Goal: Task Accomplishment & Management: Manage account settings

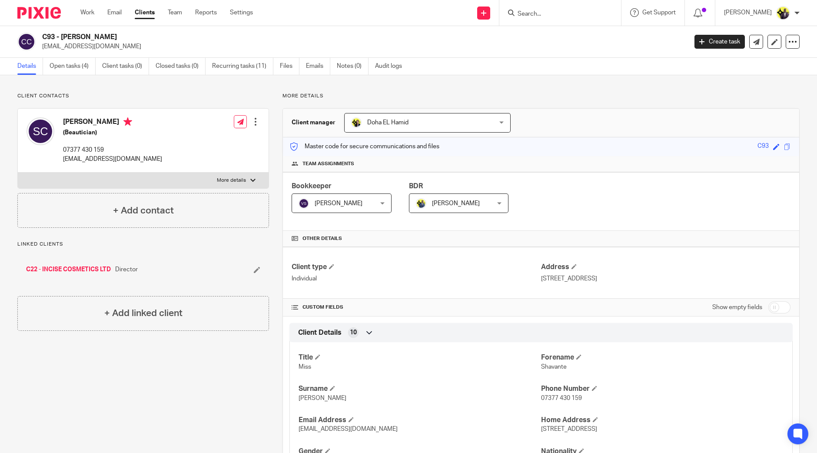
click at [220, 43] on p "[EMAIL_ADDRESS][DOMAIN_NAME]" at bounding box center [361, 46] width 639 height 9
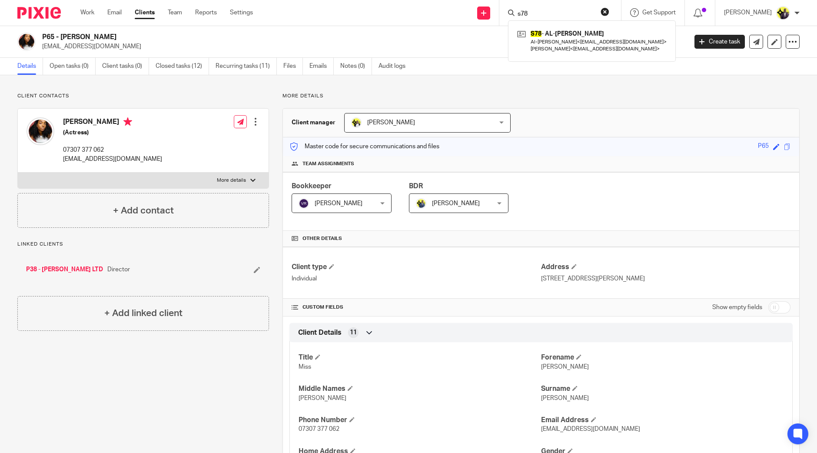
click at [156, 37] on h2 "P65 - KARENE PETER" at bounding box center [297, 37] width 511 height 9
click at [175, 43] on p "karenepeter_91@live.co.uk" at bounding box center [361, 46] width 639 height 9
drag, startPoint x: 117, startPoint y: 35, endPoint x: 43, endPoint y: 35, distance: 73.4
click at [43, 35] on h2 "P65 - KARENE PETER" at bounding box center [297, 37] width 511 height 9
copy h2 "P65 - KARENE PETER"
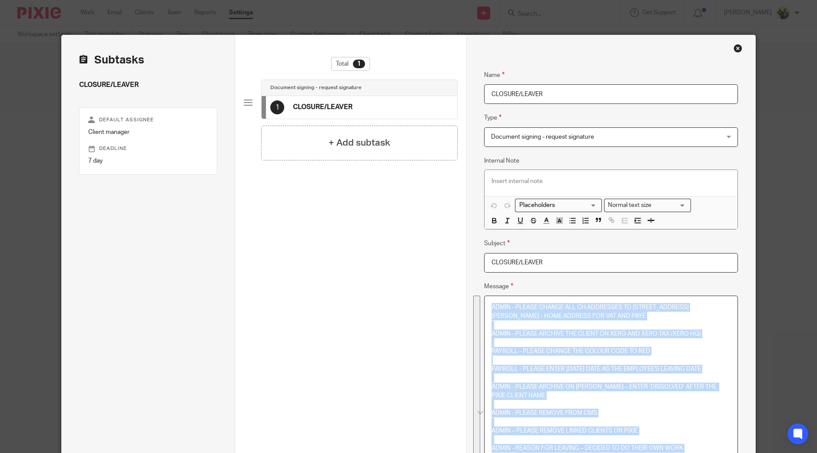
click at [643, 350] on p "PAYROLL - PLEASE CHANGE THE COLOUR CODE TO RED" at bounding box center [610, 351] width 239 height 9
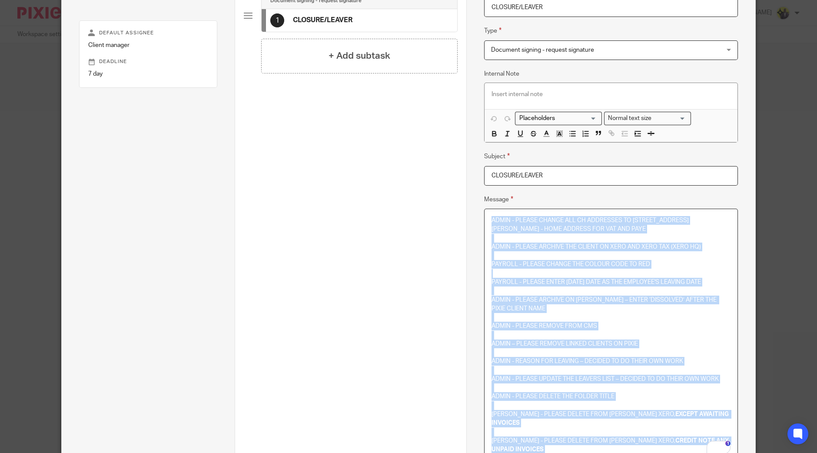
copy div "ADMIN - PLEASE CHANGE ALL CH ADDRESSES TO 71-75 SHELTON STREET, COVENT GARDEN, …"
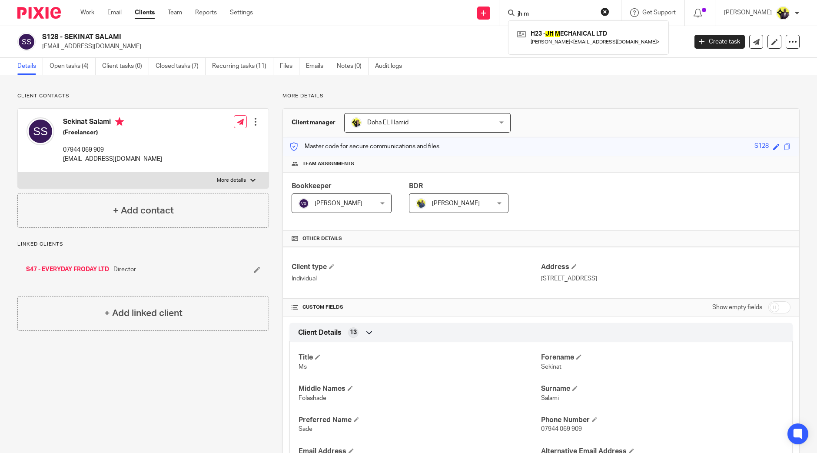
click at [609, 10] on button "reset" at bounding box center [604, 11] width 9 height 9
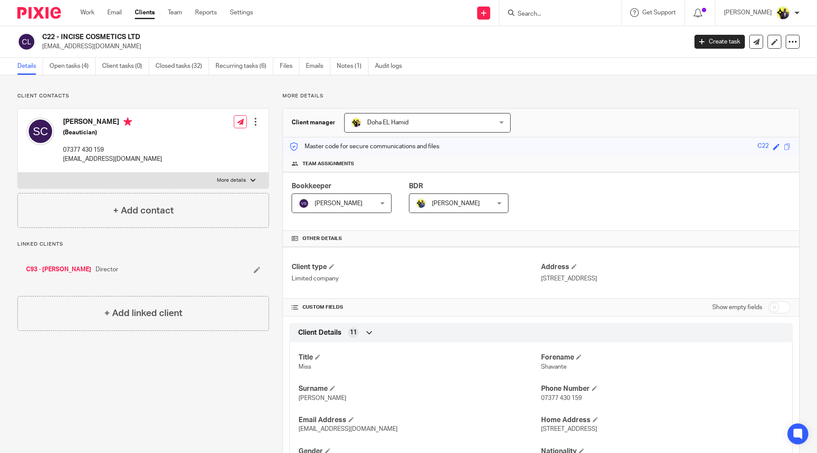
click at [136, 39] on h2 "C22 - INCISE COSMETICS LTD" at bounding box center [297, 37] width 511 height 9
click at [180, 38] on h2 "C22 - INCISE COSMETICS LTD" at bounding box center [297, 37] width 511 height 9
click at [79, 62] on link "Open tasks (4)" at bounding box center [73, 66] width 46 height 17
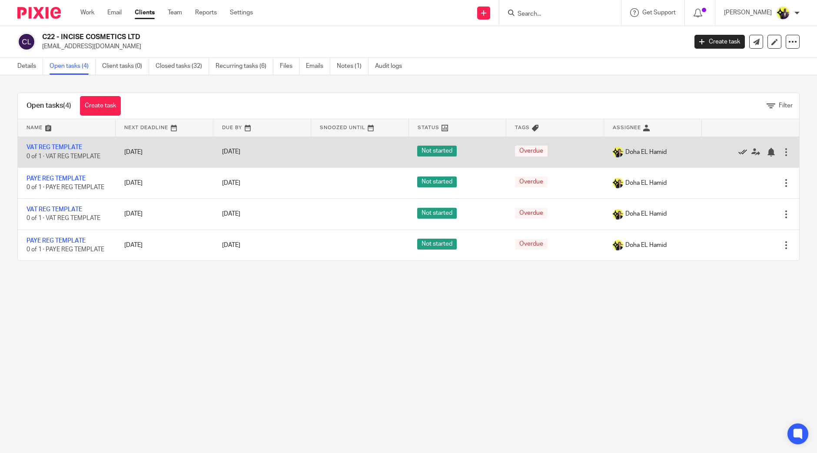
click at [738, 149] on icon at bounding box center [742, 152] width 9 height 9
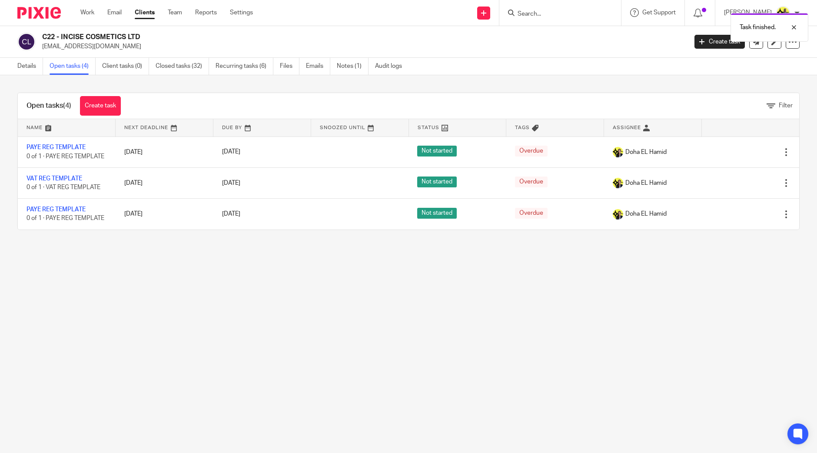
click at [738, 149] on icon at bounding box center [742, 152] width 9 height 9
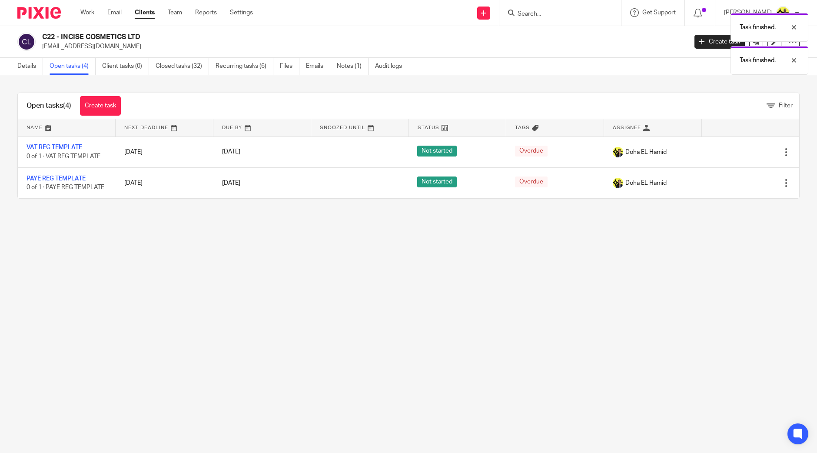
click at [738, 149] on icon at bounding box center [742, 152] width 9 height 9
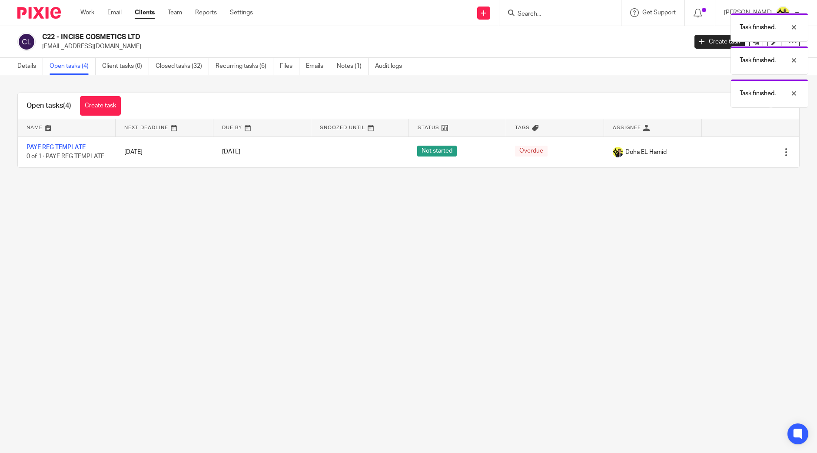
click at [738, 149] on icon at bounding box center [742, 152] width 9 height 9
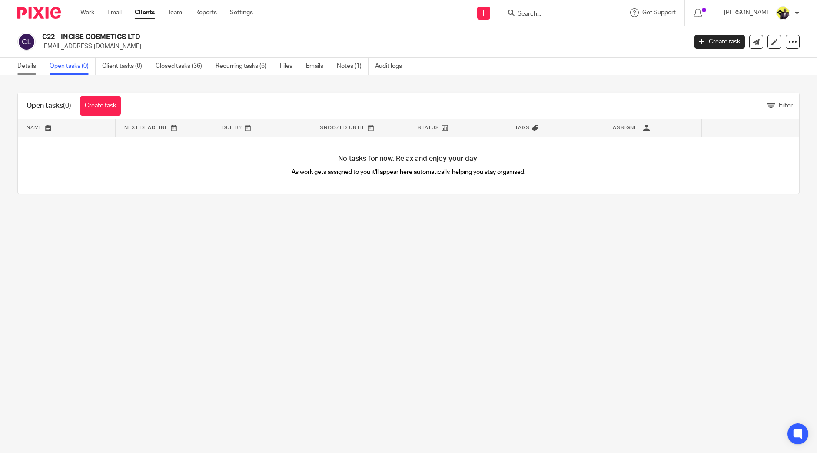
click at [25, 63] on link "Details" at bounding box center [30, 66] width 26 height 17
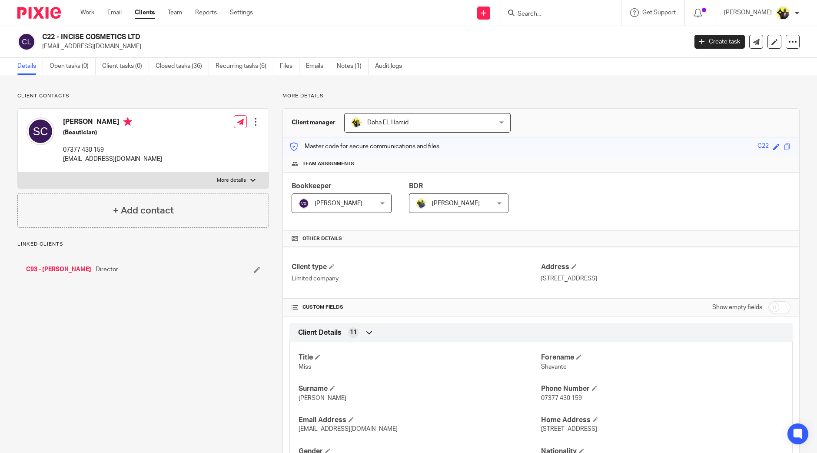
click at [73, 265] on link "C93 - [PERSON_NAME]" at bounding box center [58, 269] width 65 height 9
click at [77, 67] on link "Open tasks (4)" at bounding box center [73, 66] width 46 height 17
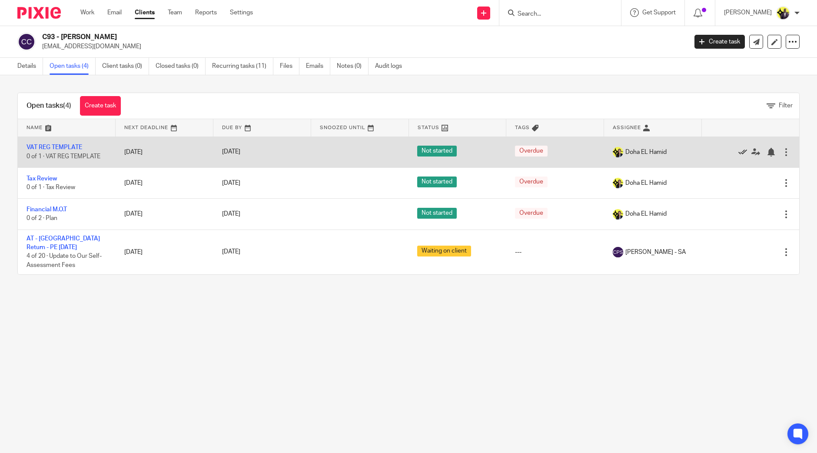
click at [738, 151] on icon at bounding box center [742, 152] width 9 height 9
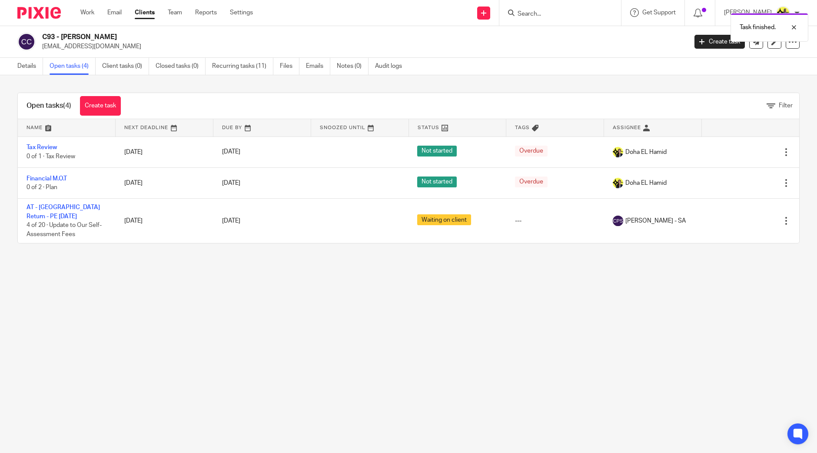
click at [738, 151] on icon at bounding box center [742, 152] width 9 height 9
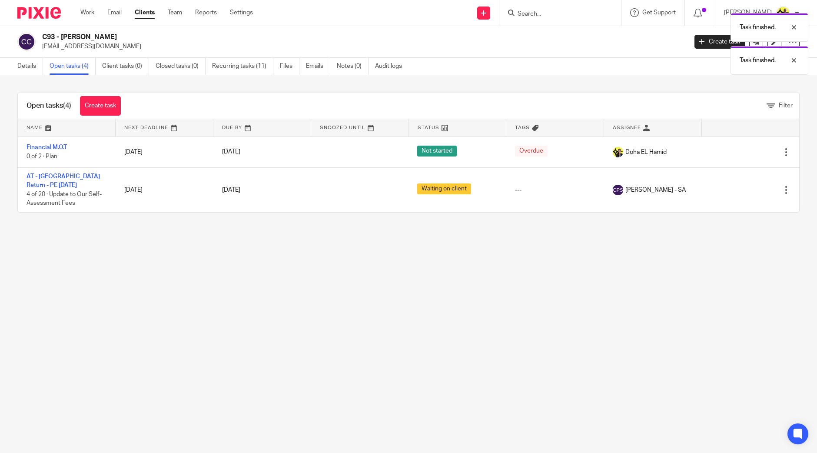
click at [738, 151] on icon at bounding box center [742, 152] width 9 height 9
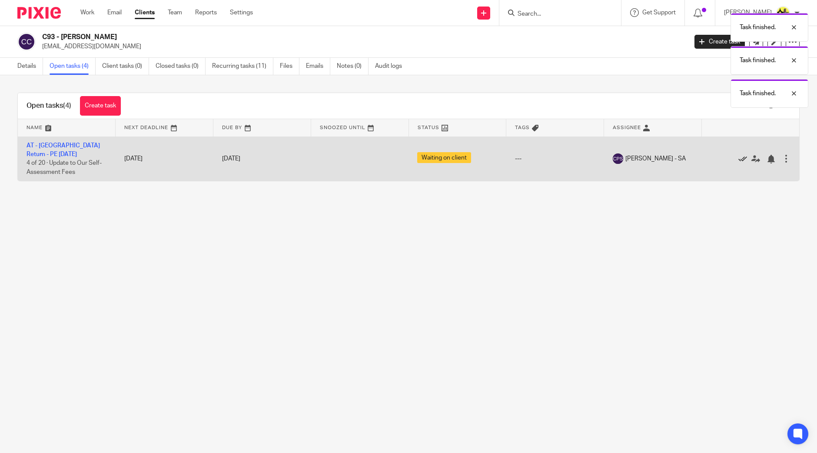
click at [738, 157] on icon at bounding box center [742, 159] width 9 height 9
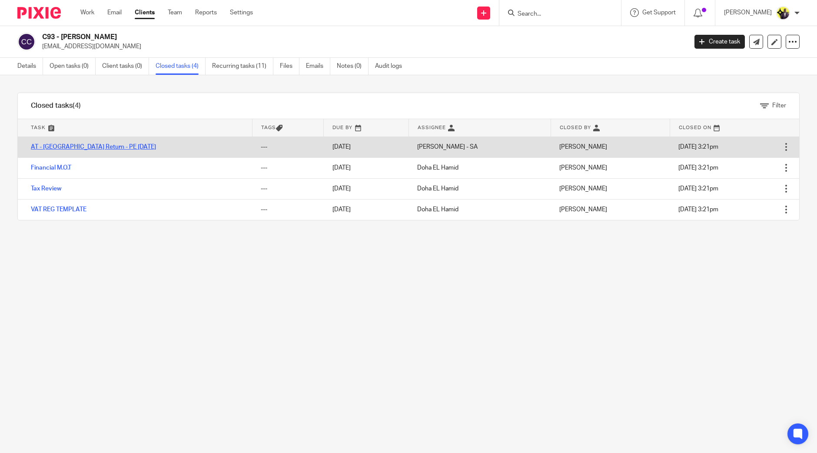
click at [83, 144] on link "AT - [GEOGRAPHIC_DATA] Return - PE [DATE]" at bounding box center [93, 147] width 125 height 6
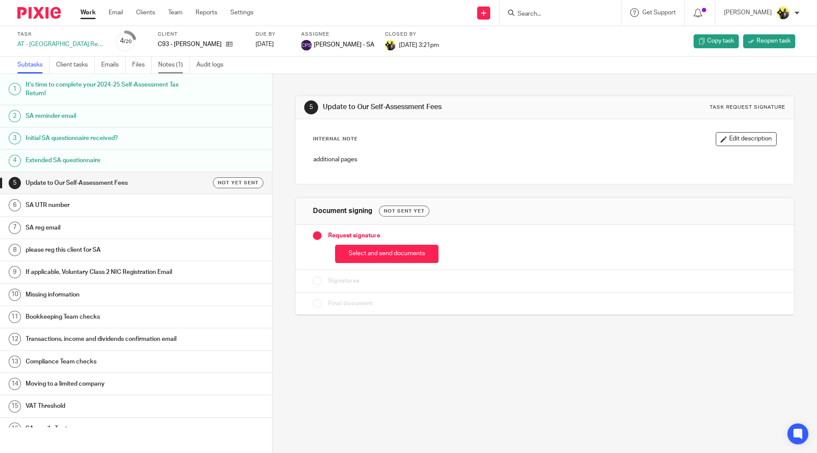
click at [179, 62] on link "Notes (1)" at bounding box center [174, 64] width 32 height 17
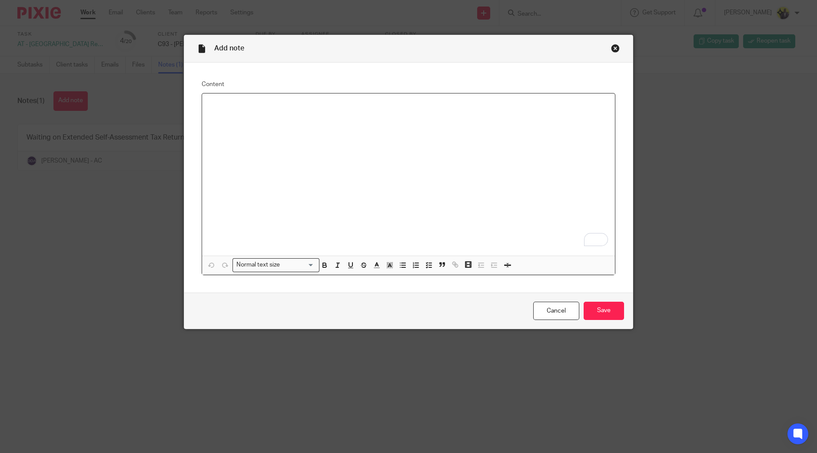
click at [294, 175] on div "To enrich screen reader interactions, please activate Accessibility in Grammarl…" at bounding box center [408, 174] width 413 height 162
click at [597, 309] on input "Save" at bounding box center [603, 310] width 40 height 19
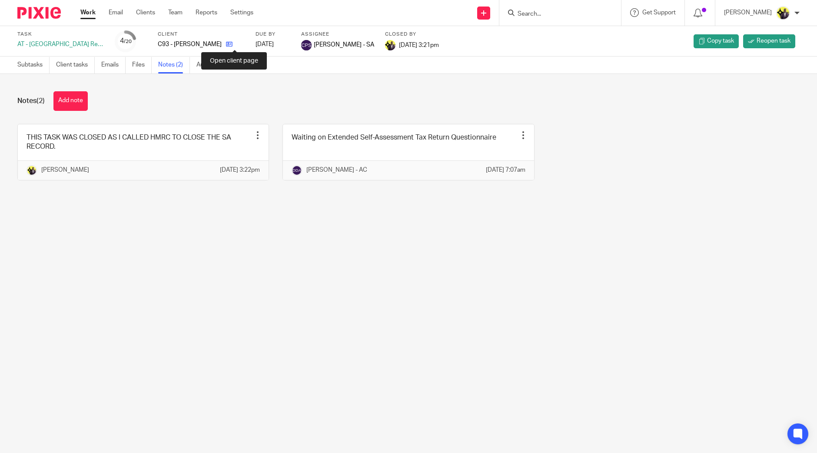
click at [232, 47] on icon at bounding box center [229, 44] width 7 height 7
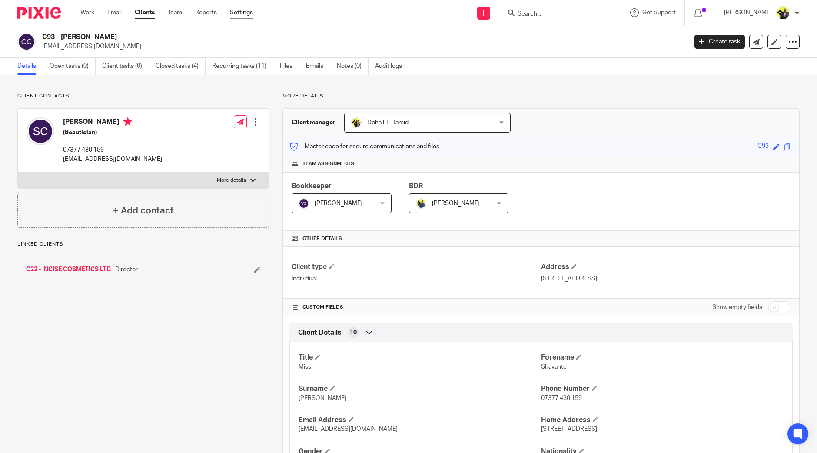
click at [238, 10] on link "Settings" at bounding box center [241, 12] width 23 height 9
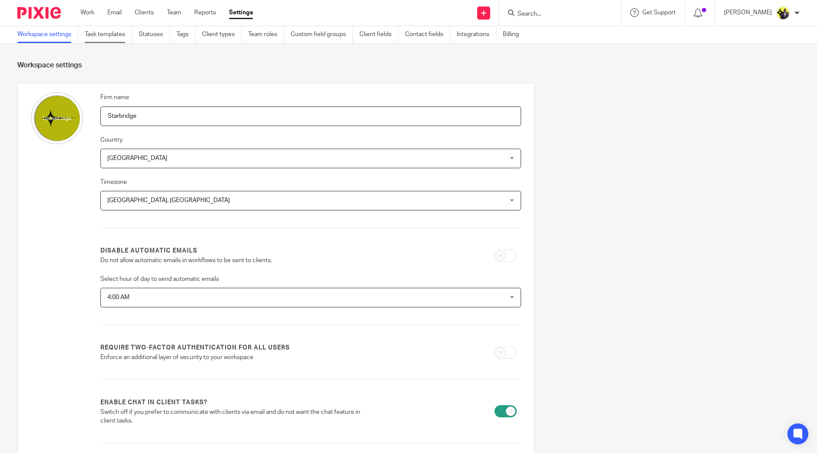
click at [115, 37] on link "Task templates" at bounding box center [108, 34] width 47 height 17
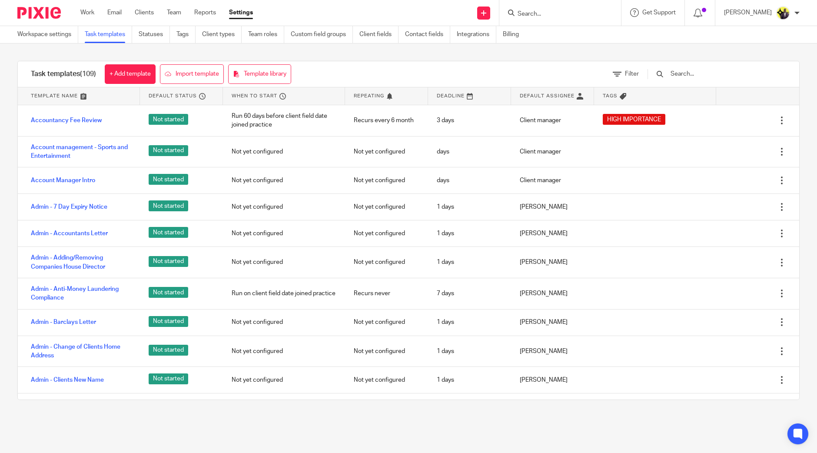
drag, startPoint x: 0, startPoint y: 0, endPoint x: 704, endPoint y: 74, distance: 707.7
click at [704, 74] on input "text" at bounding box center [719, 74] width 101 height 10
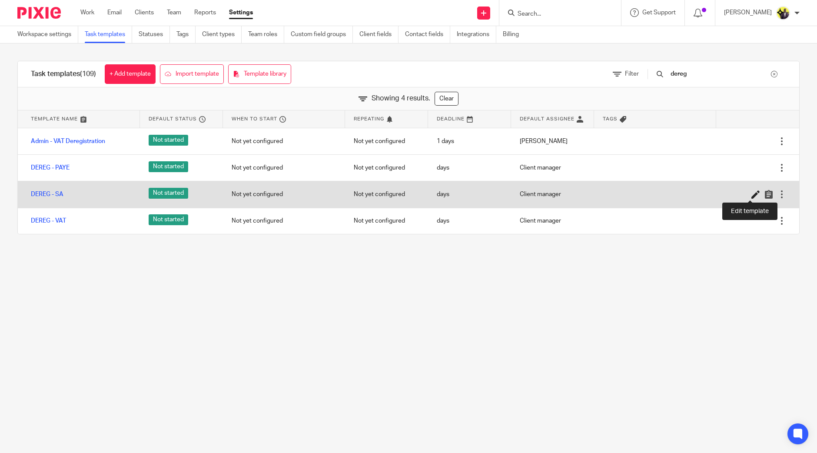
type input "dereg"
click at [751, 193] on icon at bounding box center [755, 194] width 9 height 9
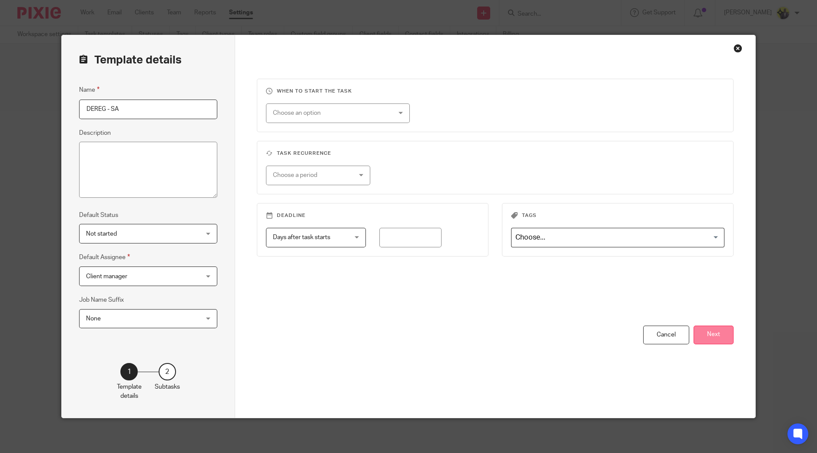
click at [714, 334] on button "Next" at bounding box center [713, 334] width 40 height 19
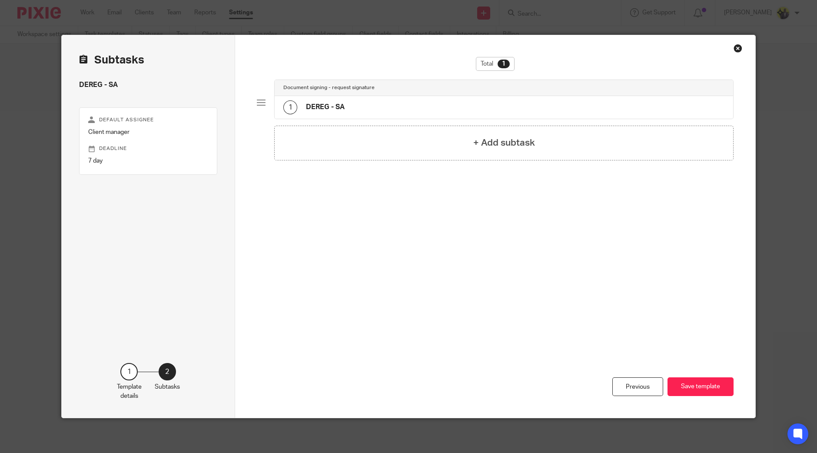
click at [387, 107] on div "1 DEREG - SA" at bounding box center [504, 107] width 458 height 23
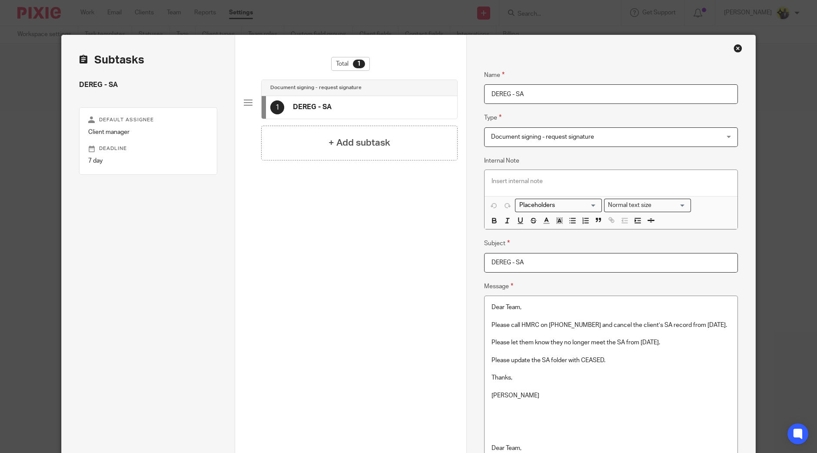
click at [569, 321] on p "Please call HMRC on 0300 200 3311 and cancel the client’s SA record from 05-04-…" at bounding box center [610, 325] width 239 height 9
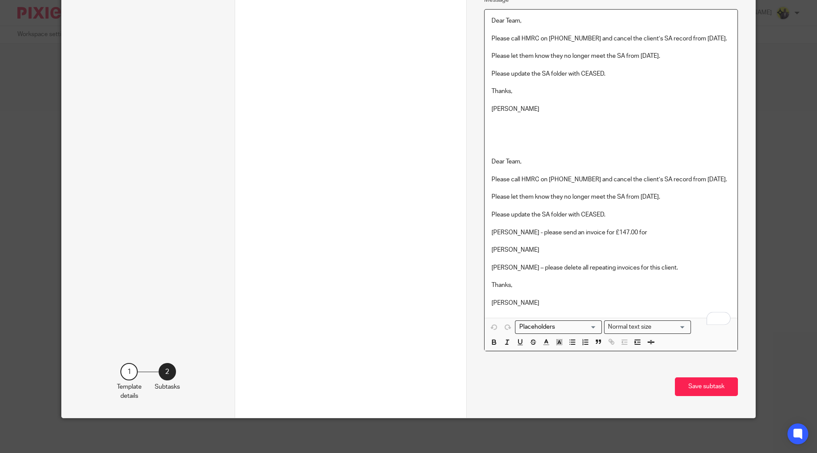
click at [534, 136] on p "To enrich screen reader interactions, please activate Accessibility in Grammarl…" at bounding box center [610, 130] width 239 height 35
click at [536, 306] on p "[PERSON_NAME]" at bounding box center [610, 302] width 239 height 9
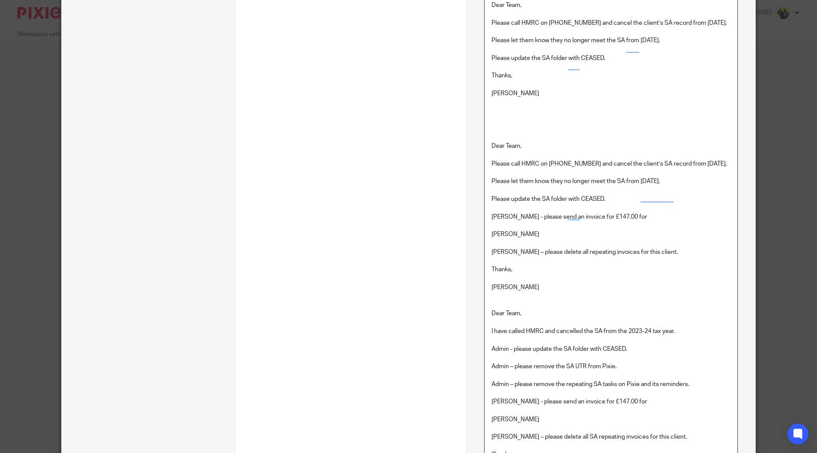
scroll to position [351, 0]
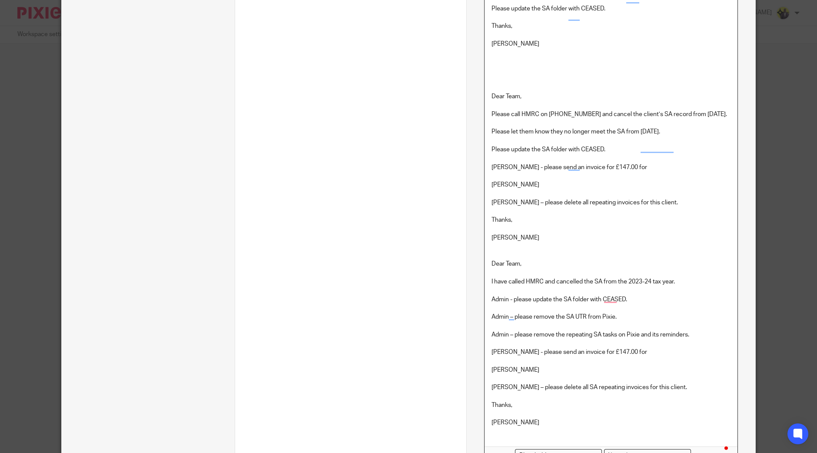
click at [533, 259] on p "To enrich screen reader interactions, please activate Accessibility in Grammarl…" at bounding box center [610, 255] width 239 height 9
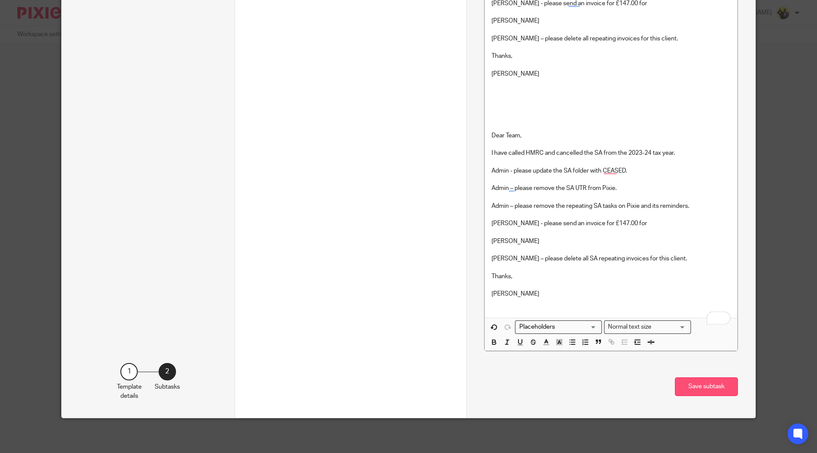
click at [691, 387] on button "Save subtask" at bounding box center [706, 386] width 63 height 19
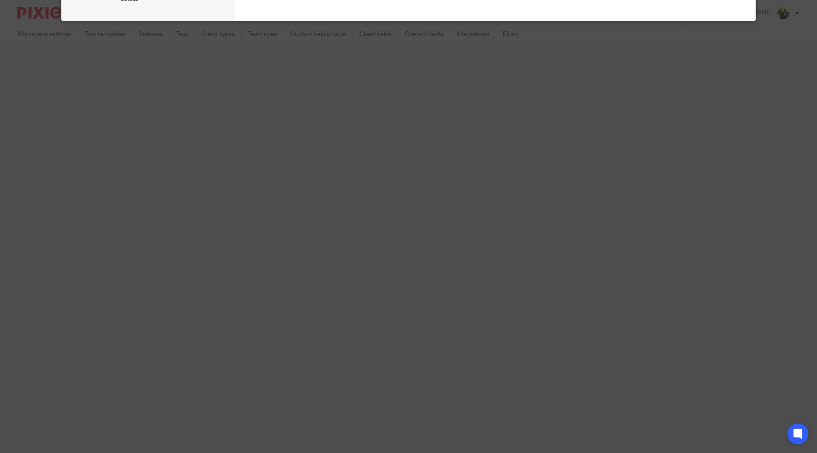
scroll to position [0, 0]
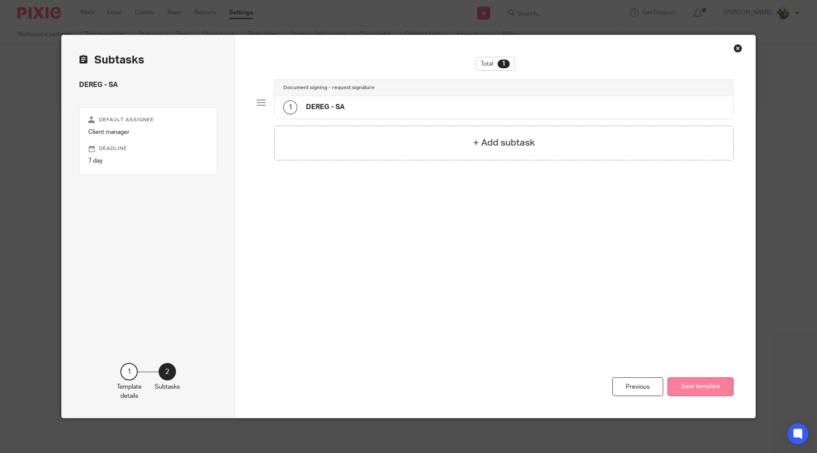
click at [705, 385] on button "Save template" at bounding box center [700, 386] width 66 height 19
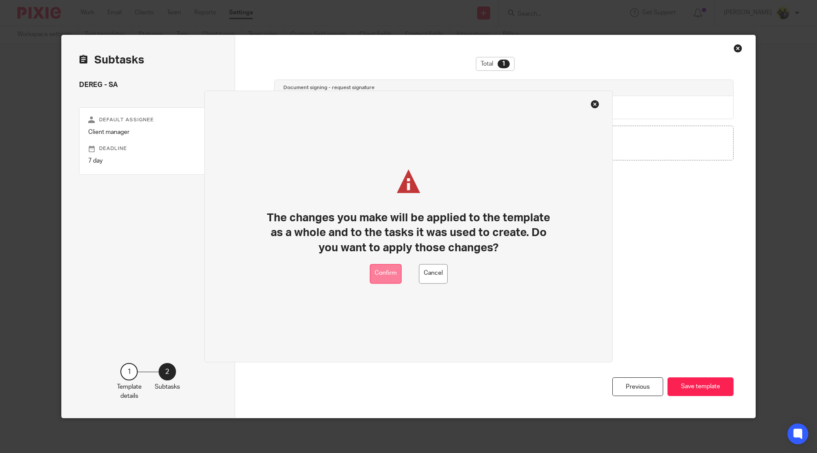
click at [388, 270] on button "Confirm" at bounding box center [386, 274] width 32 height 20
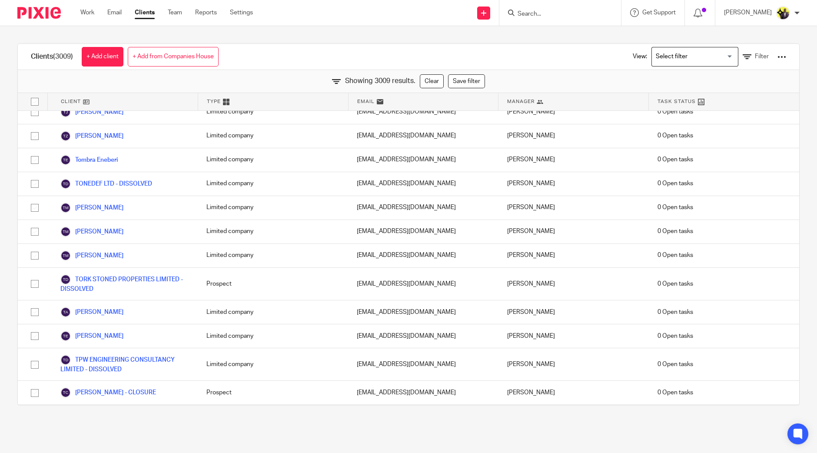
scroll to position [46936, 0]
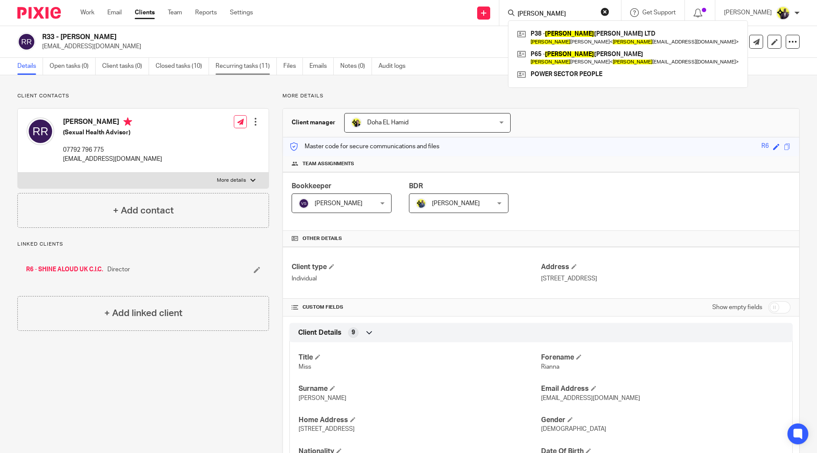
click at [235, 63] on link "Recurring tasks (11)" at bounding box center [245, 66] width 61 height 17
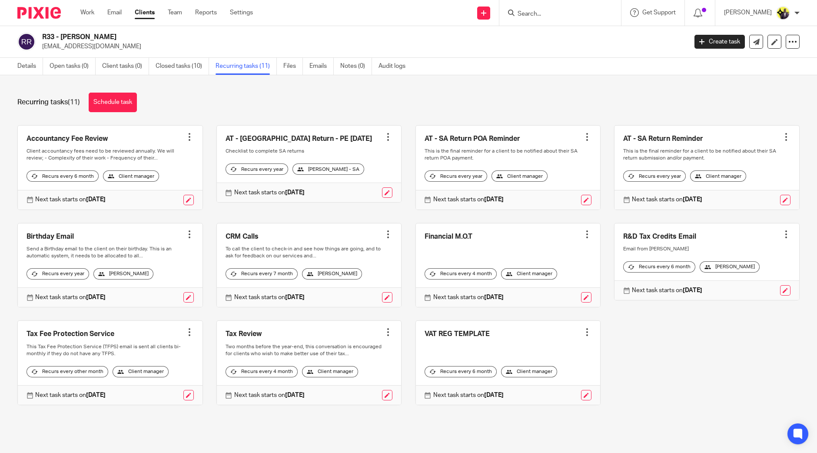
click at [384, 136] on div at bounding box center [388, 136] width 9 height 9
click at [349, 192] on span "Cancel schedule" at bounding box center [348, 192] width 46 height 6
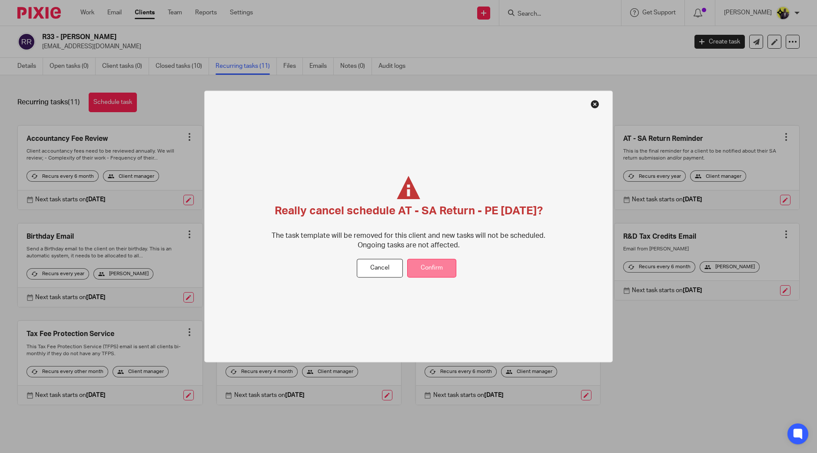
click at [443, 272] on button "Confirm" at bounding box center [431, 268] width 49 height 19
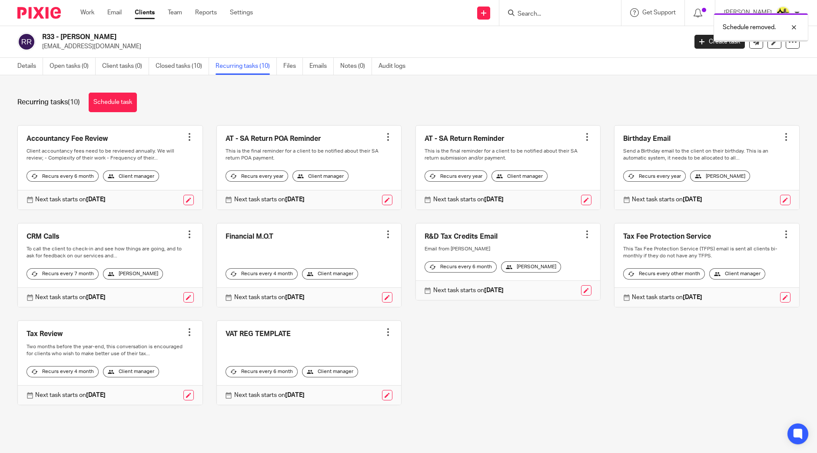
click at [384, 136] on div at bounding box center [388, 136] width 9 height 9
click at [361, 191] on span "Cancel schedule" at bounding box center [348, 192] width 46 height 6
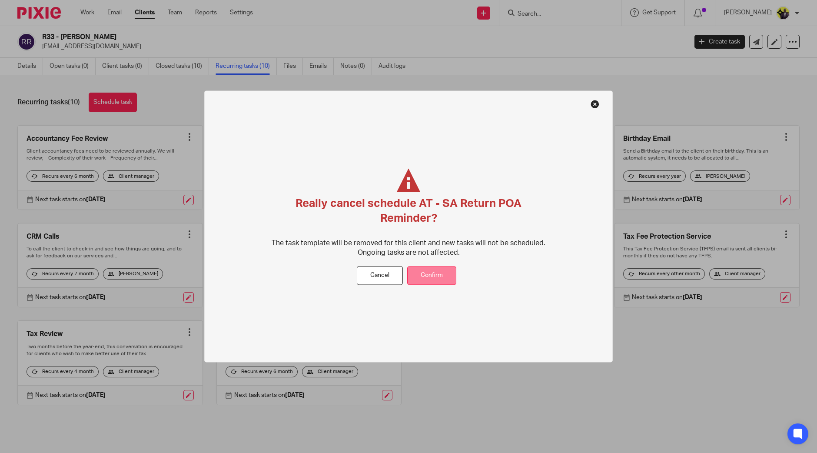
click at [442, 266] on button "Confirm" at bounding box center [431, 275] width 49 height 19
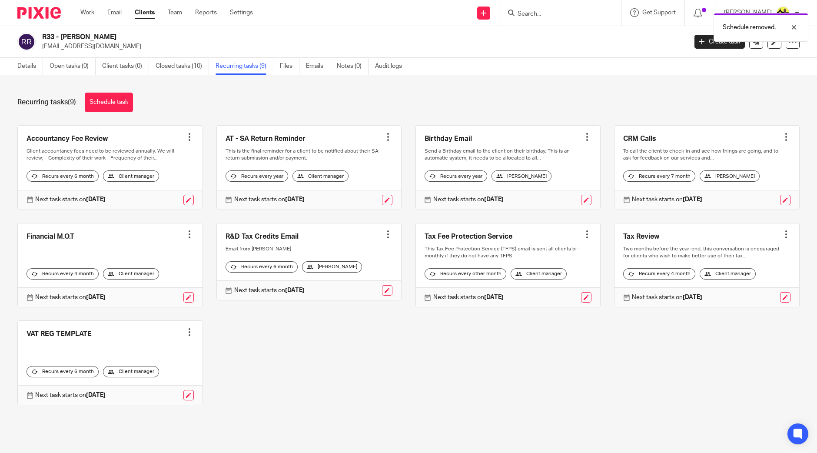
click at [384, 138] on div at bounding box center [388, 136] width 9 height 9
click at [348, 191] on span "Cancel schedule" at bounding box center [348, 192] width 46 height 6
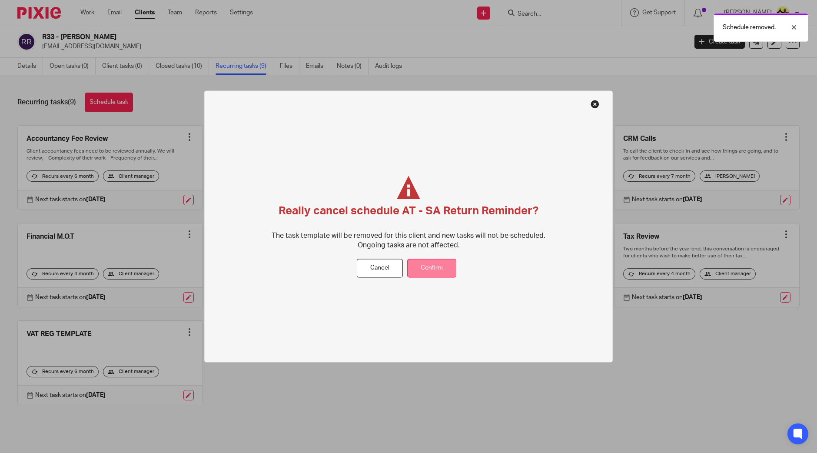
click at [432, 271] on button "Confirm" at bounding box center [431, 268] width 49 height 19
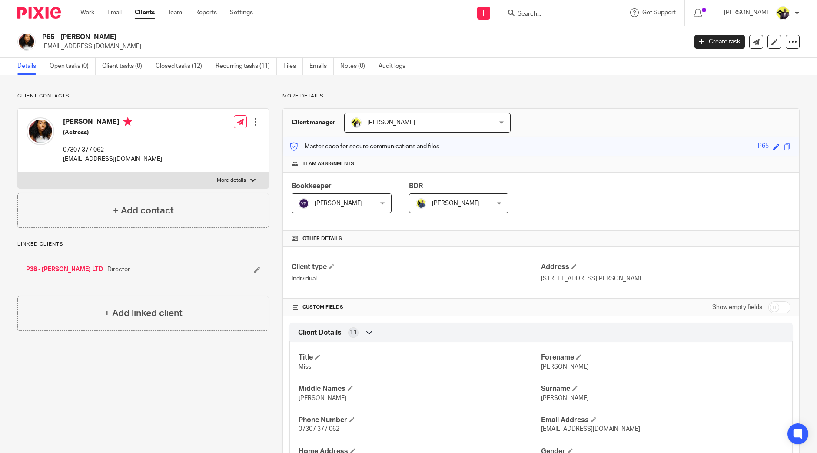
click at [282, 41] on h2 "P65 - KARENE PETER" at bounding box center [297, 37] width 511 height 9
click at [79, 62] on link "Open tasks (4)" at bounding box center [73, 66] width 46 height 17
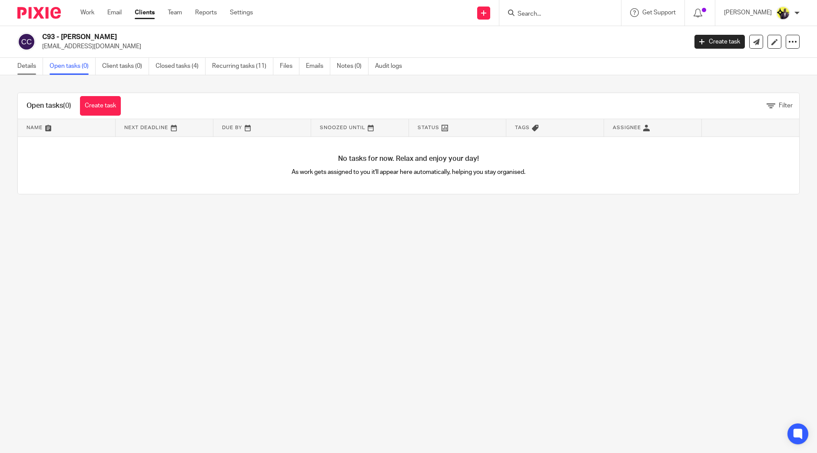
click at [30, 66] on link "Details" at bounding box center [30, 66] width 26 height 17
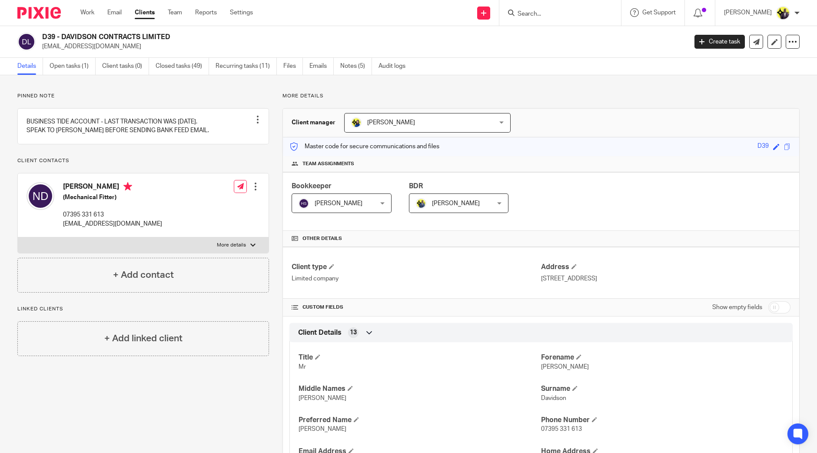
click at [316, 34] on h2 "D39 - DAVIDSON CONTRACTS LIMITED" at bounding box center [297, 37] width 511 height 9
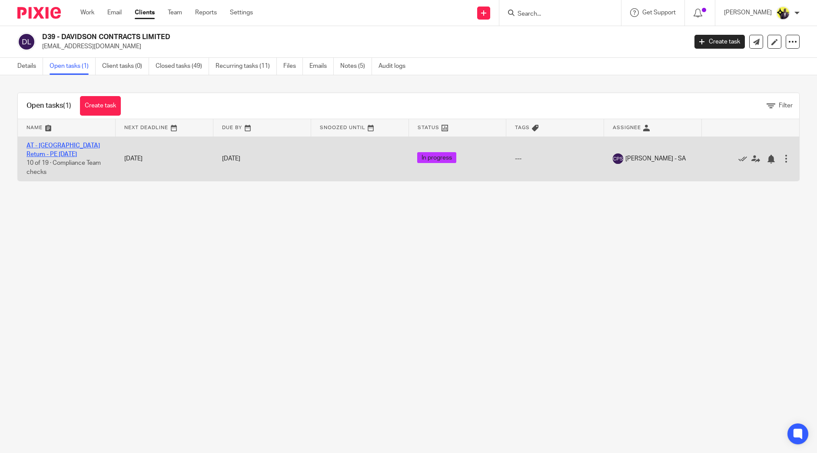
click at [66, 143] on link "AT - [GEOGRAPHIC_DATA] Return - PE [DATE]" at bounding box center [62, 149] width 73 height 15
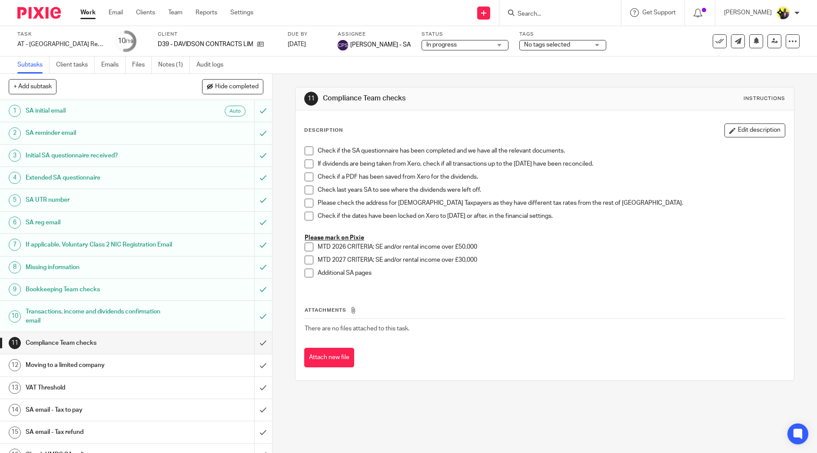
click at [167, 58] on link "Notes (1)" at bounding box center [174, 64] width 32 height 17
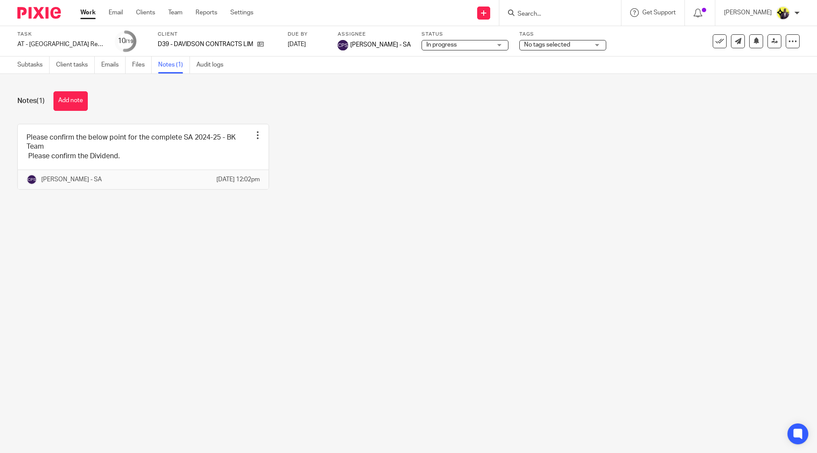
click at [64, 96] on button "Add note" at bounding box center [70, 101] width 34 height 20
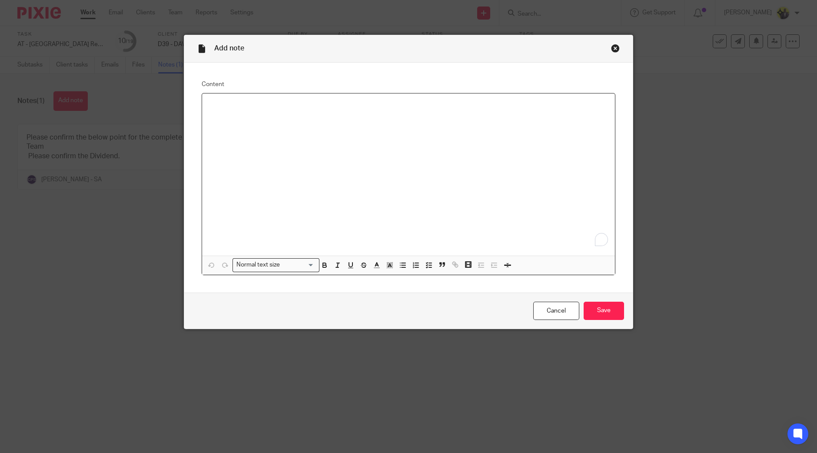
click at [301, 169] on div "To enrich screen reader interactions, please activate Accessibility in Grammarl…" at bounding box center [408, 174] width 413 height 162
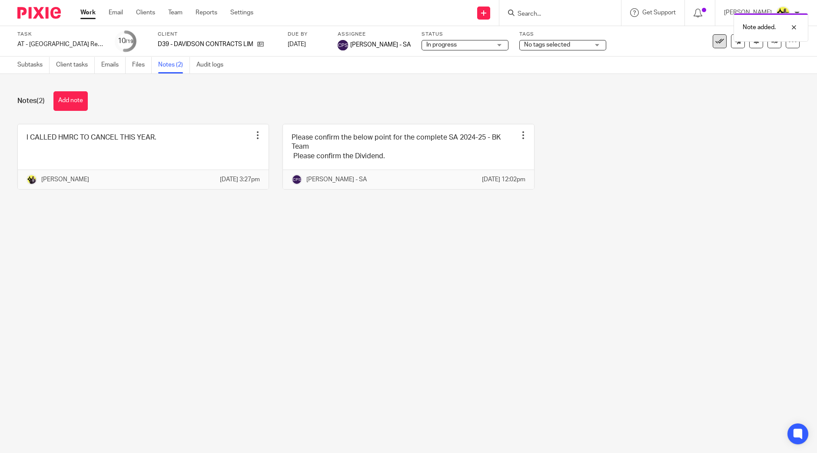
click at [715, 43] on icon at bounding box center [719, 41] width 9 height 9
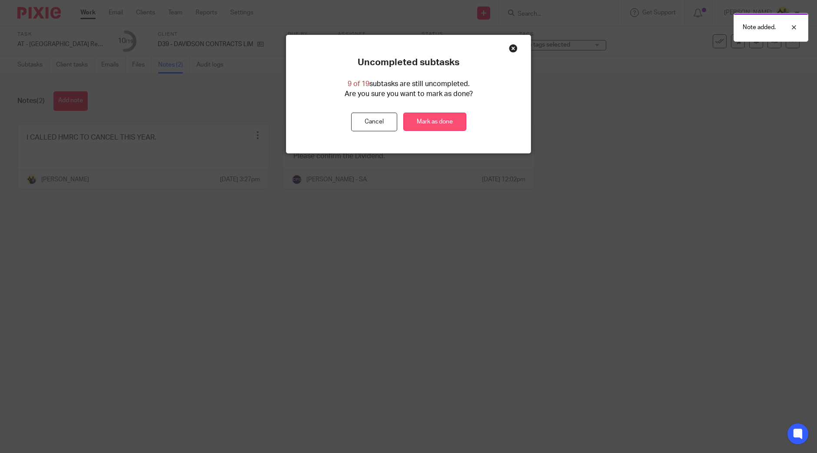
click at [443, 118] on link "Mark as done" at bounding box center [434, 122] width 63 height 19
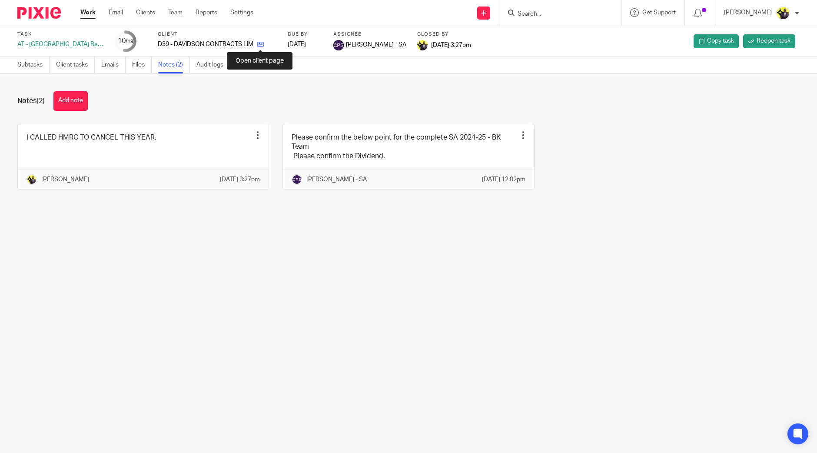
click at [258, 43] on icon at bounding box center [260, 44] width 7 height 7
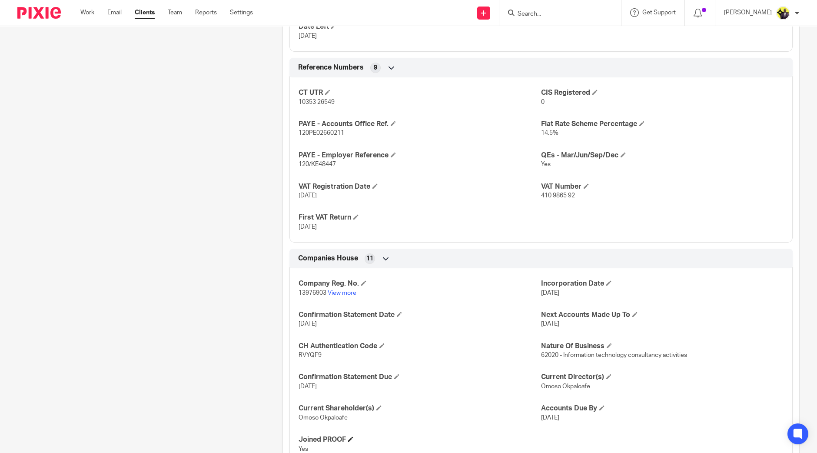
scroll to position [760, 0]
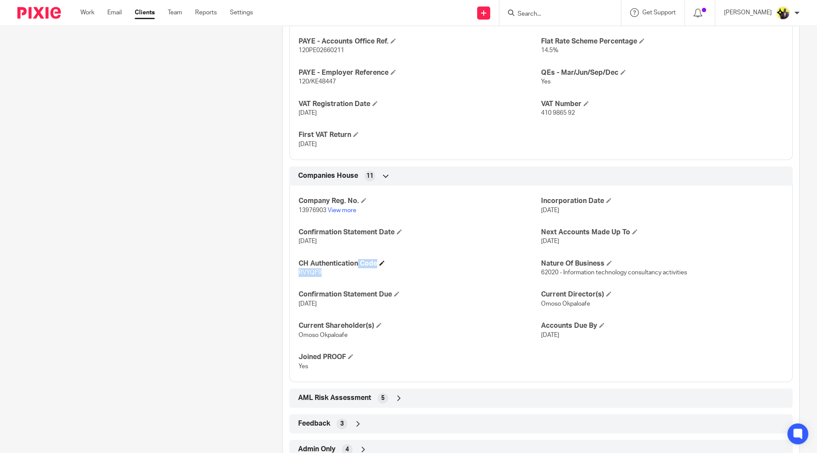
drag, startPoint x: 327, startPoint y: 270, endPoint x: 298, endPoint y: 263, distance: 30.0
click at [298, 263] on div "CH Authentication Code RVYQF9" at bounding box center [419, 268] width 242 height 18
copy div "CH Authentication Code RVYQF9"
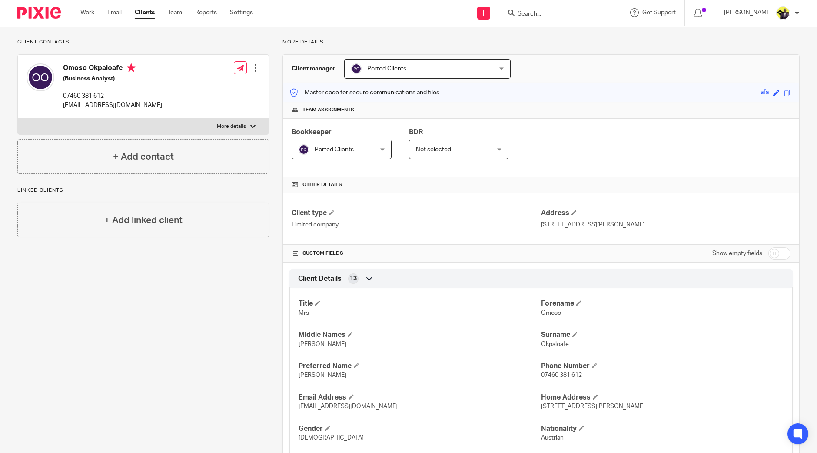
scroll to position [0, 0]
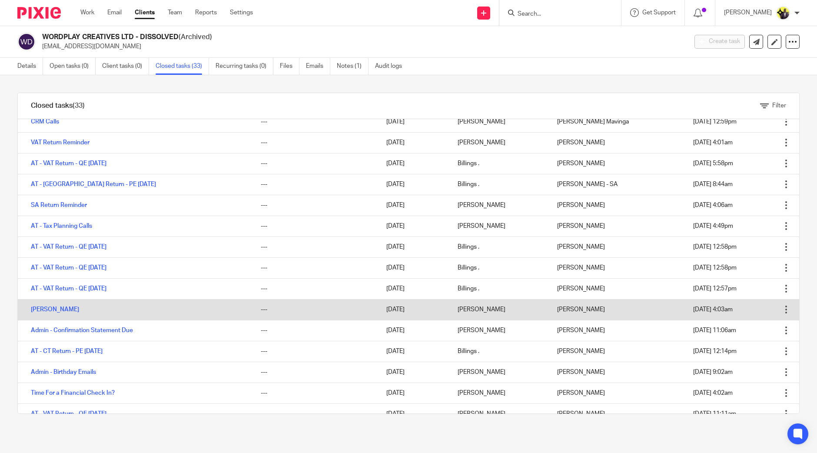
scroll to position [272, 0]
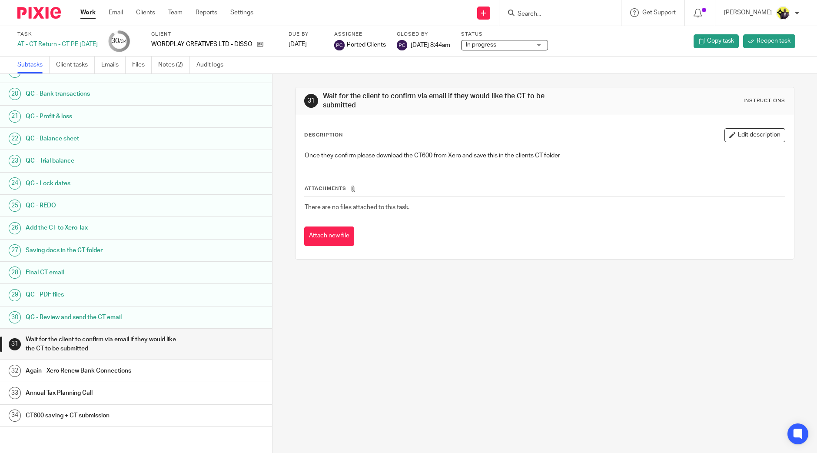
scroll to position [438, 0]
click at [171, 62] on link "Notes (2)" at bounding box center [174, 64] width 32 height 17
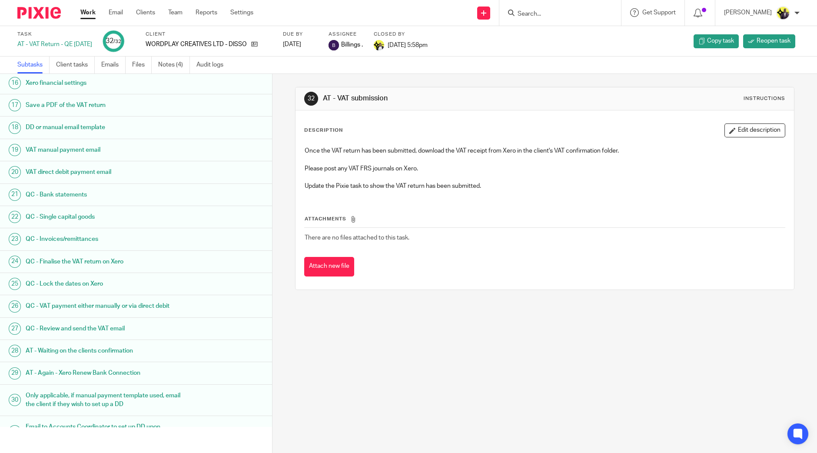
scroll to position [394, 0]
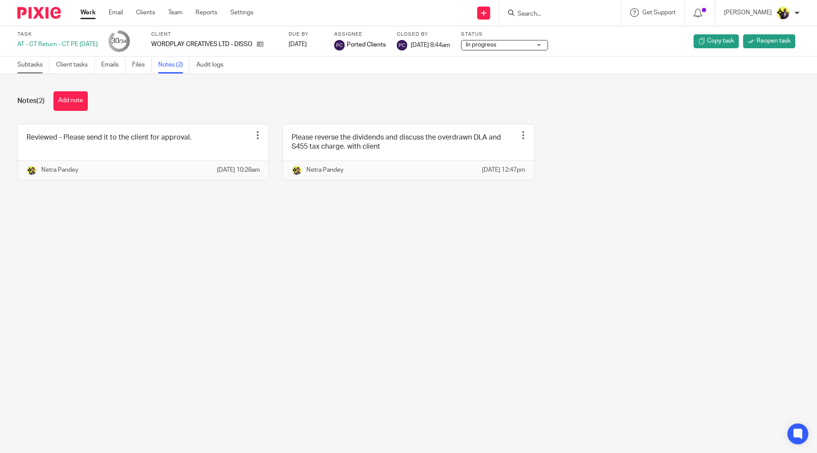
click at [35, 65] on link "Subtasks" at bounding box center [33, 64] width 32 height 17
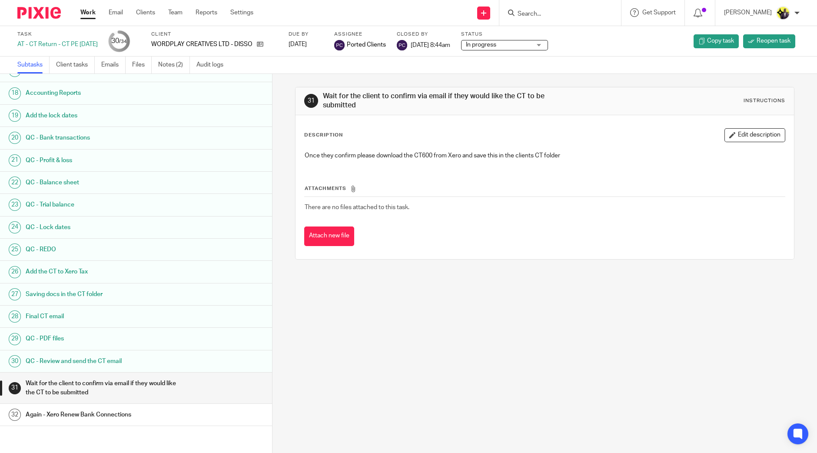
scroll to position [434, 0]
